Goal: Find specific page/section: Find specific page/section

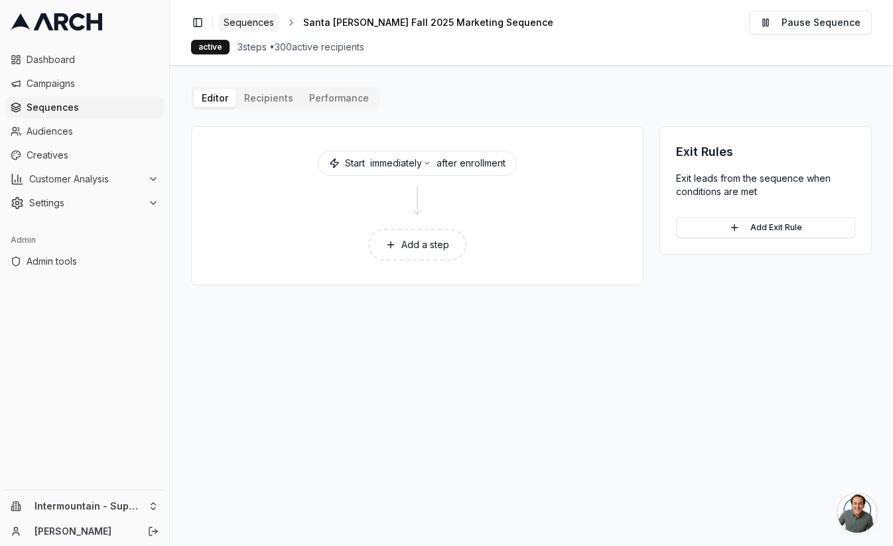
click at [254, 20] on span "Sequences" at bounding box center [249, 22] width 50 height 13
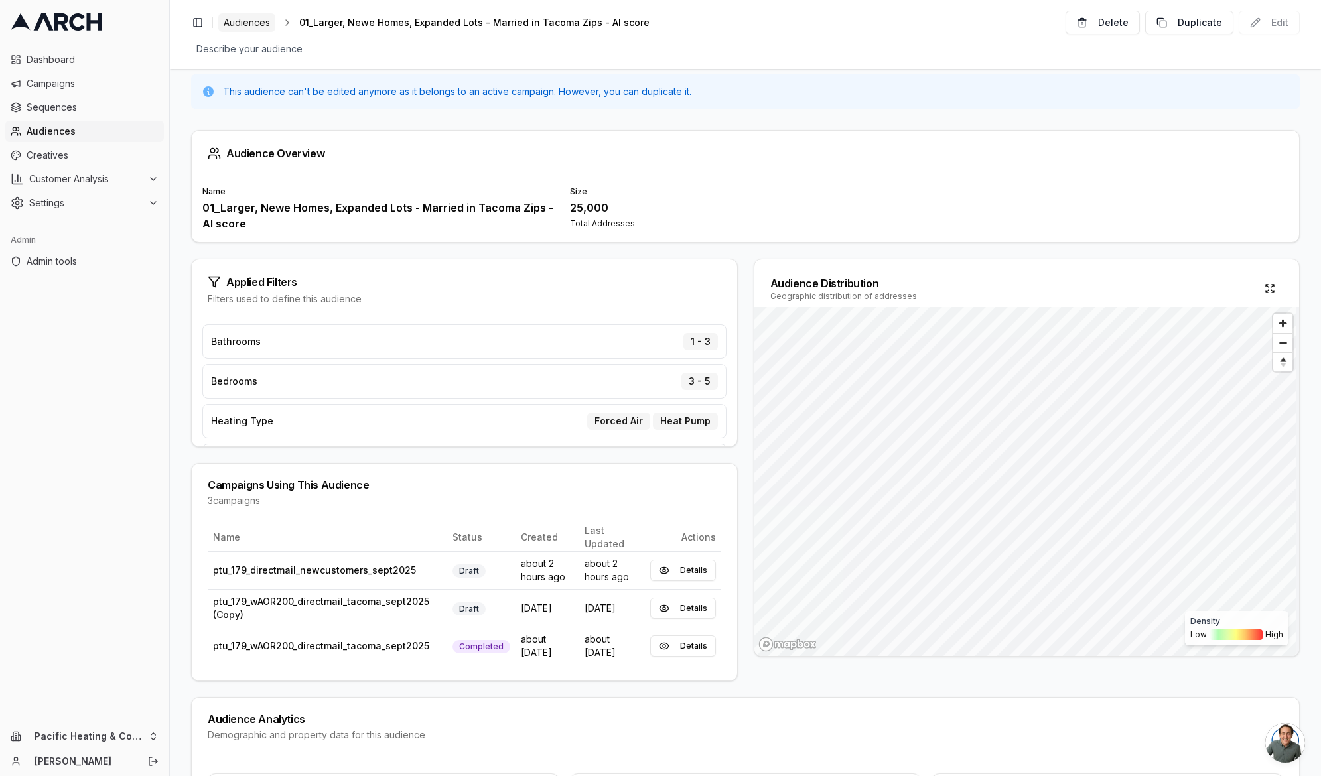
click at [252, 23] on span "Audiences" at bounding box center [247, 22] width 46 height 13
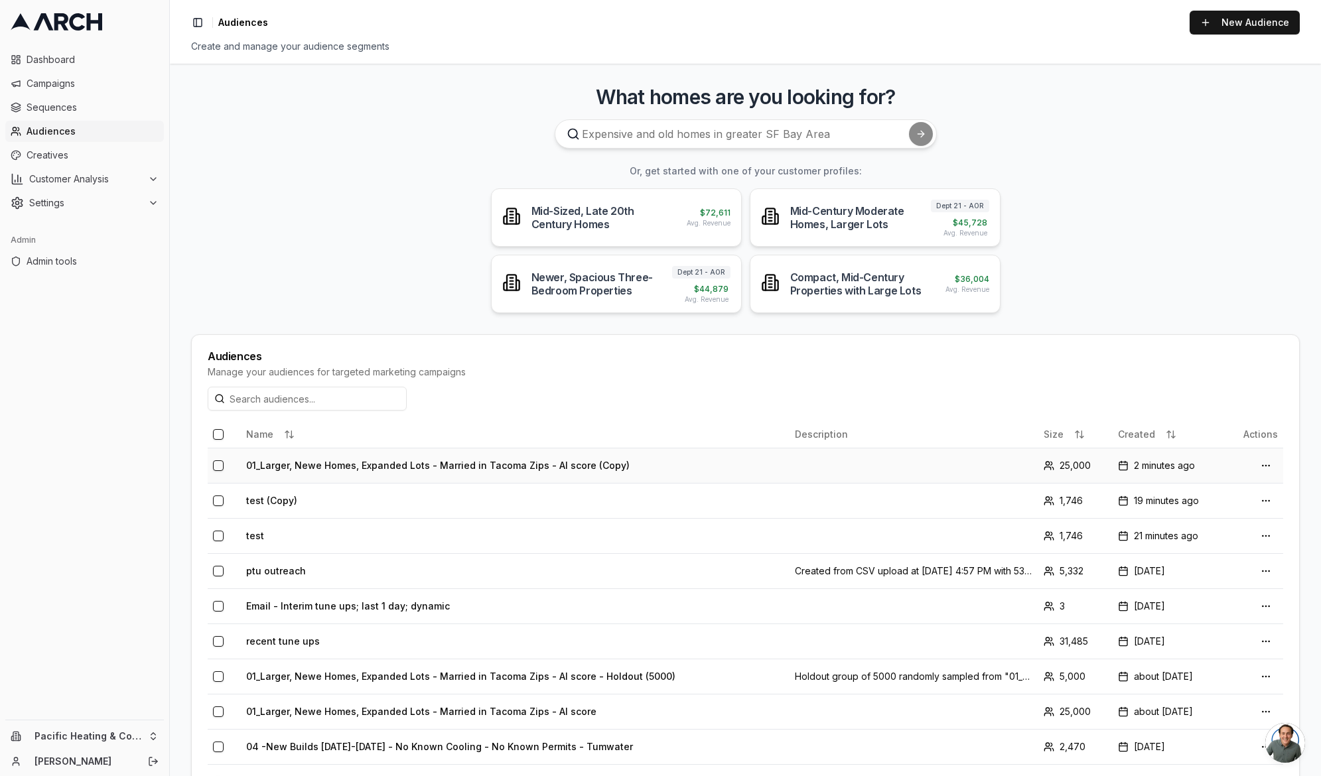
click at [522, 466] on td "01_Larger, Newe Homes, Expanded Lots - Married in Tacoma Zips - AI score (Copy)" at bounding box center [515, 465] width 549 height 35
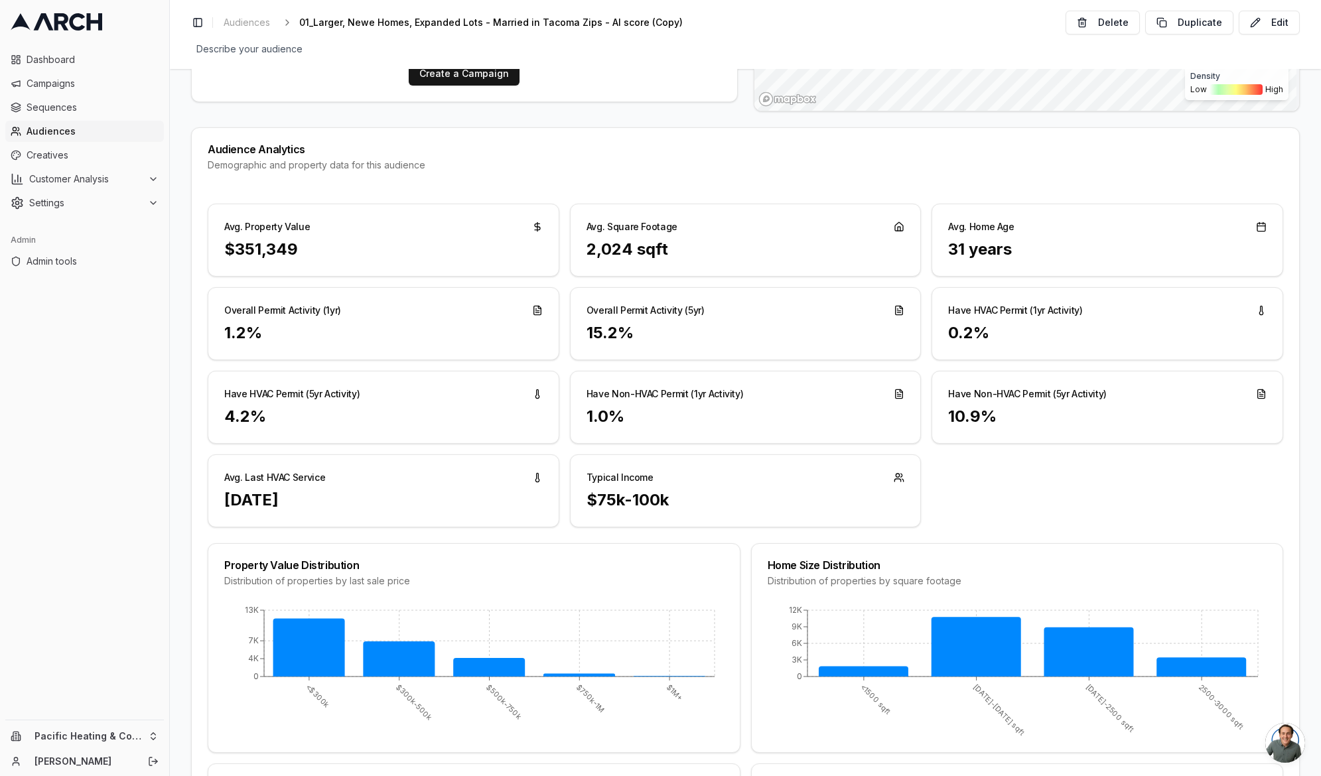
scroll to position [741, 0]
